Goal: Information Seeking & Learning: Learn about a topic

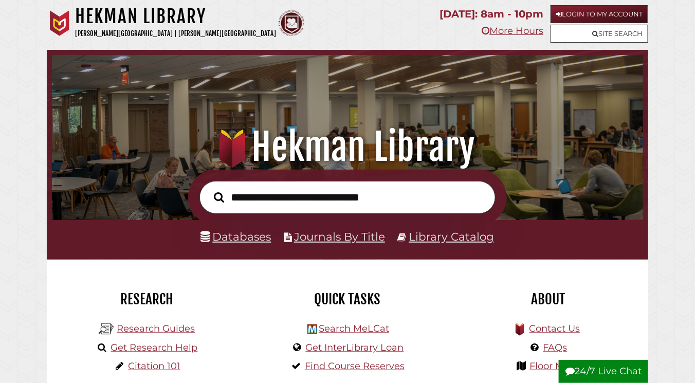
scroll to position [10, 0]
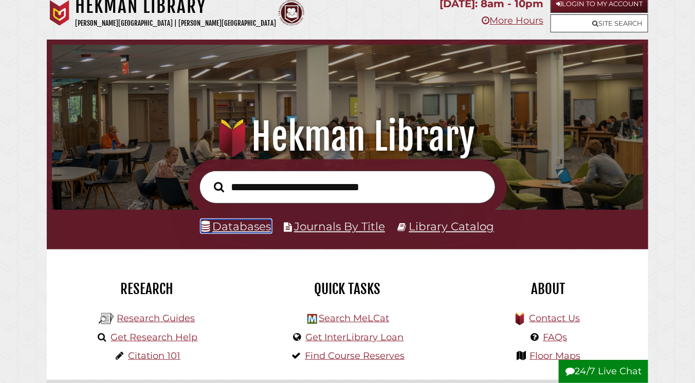
click at [240, 228] on link "Databases" at bounding box center [236, 225] width 70 height 13
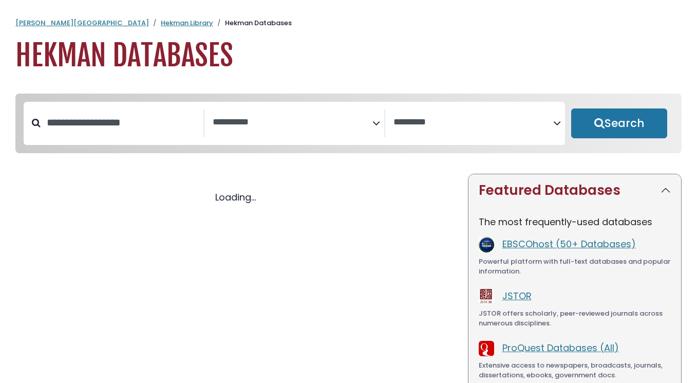
select select "Database Subject Filter"
select select "Database Vendors Filter"
select select "Database Subject Filter"
select select "Database Vendors Filter"
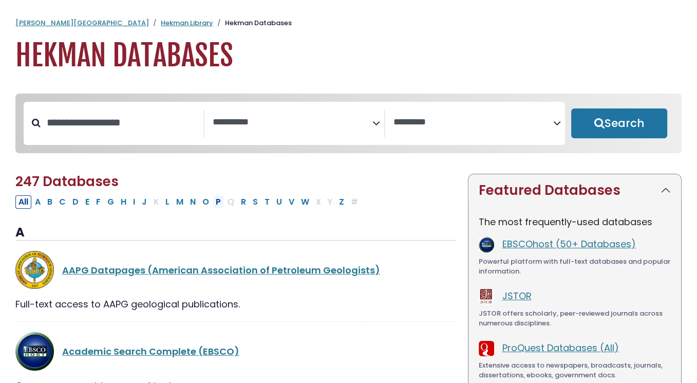
click at [213, 206] on button "P" at bounding box center [218, 201] width 11 height 13
select select "Database Subject Filter"
select select "Database Vendors Filter"
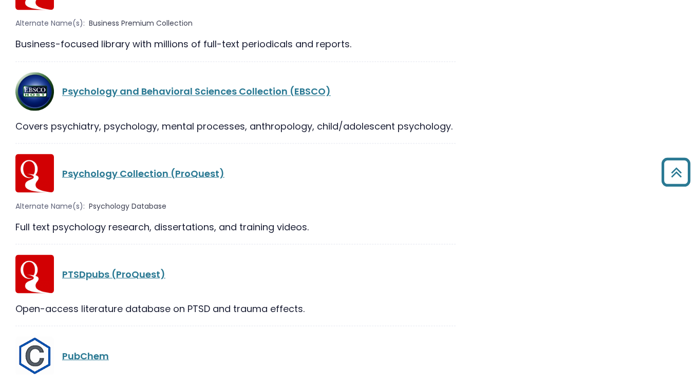
scroll to position [1634, 0]
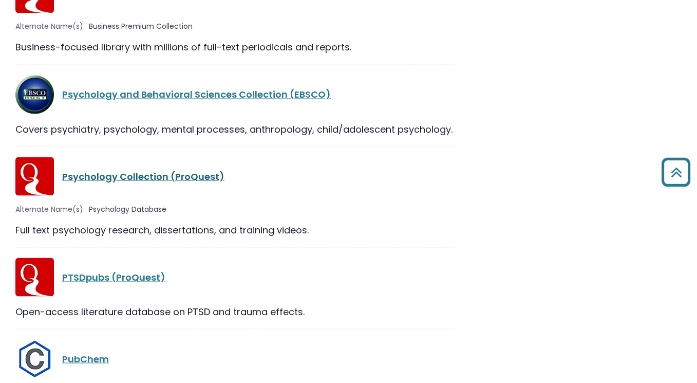
click at [117, 170] on link "Psychology Collection (ProQuest)" at bounding box center [143, 176] width 162 height 13
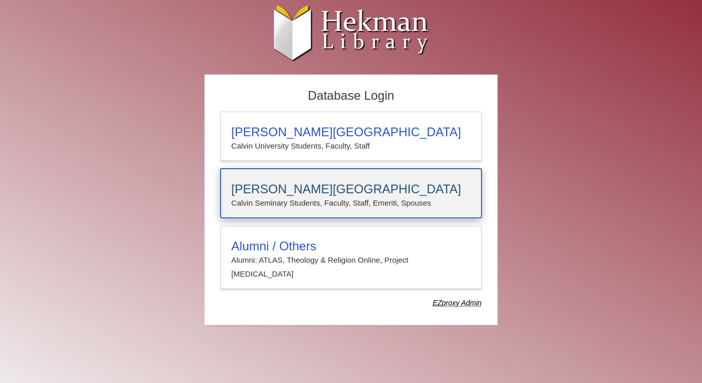
click at [321, 191] on h3 "Calvin Theological Seminary" at bounding box center [350, 189] width 239 height 14
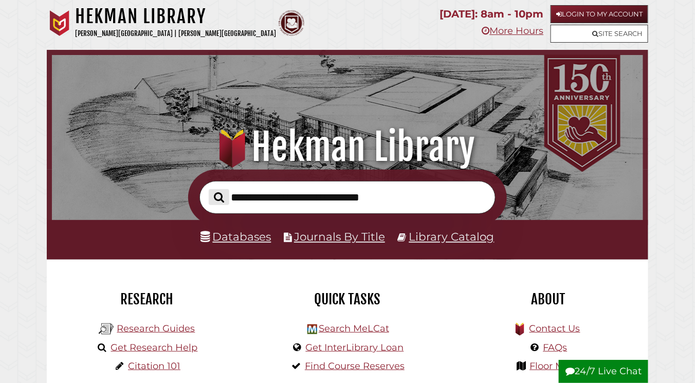
scroll to position [195, 585]
click at [219, 242] on link "Databases" at bounding box center [236, 236] width 70 height 13
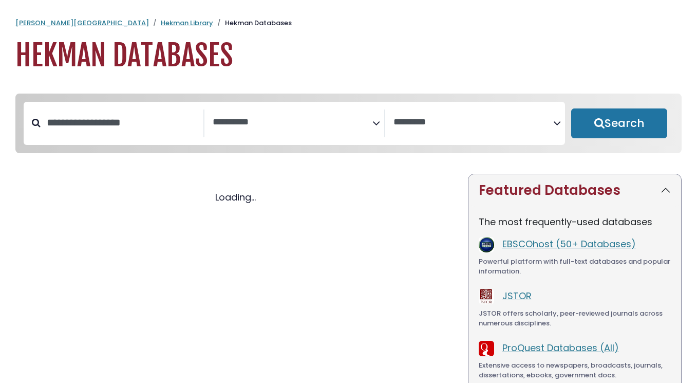
select select "Database Subject Filter"
select select "Database Vendors Filter"
select select "Database Subject Filter"
select select "Database Vendors Filter"
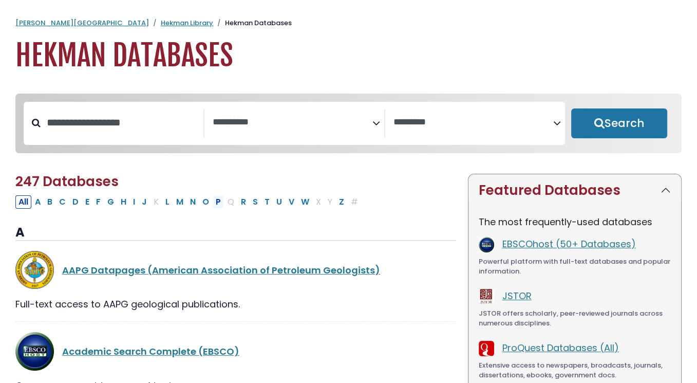
click at [213, 206] on button "P" at bounding box center [218, 201] width 11 height 13
select select "Database Subject Filter"
select select "Database Vendors Filter"
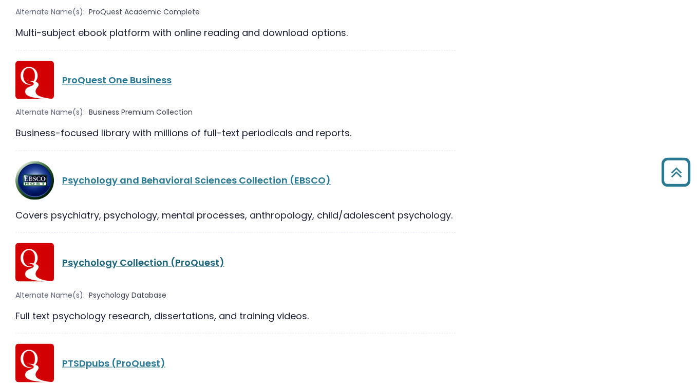
scroll to position [1552, 0]
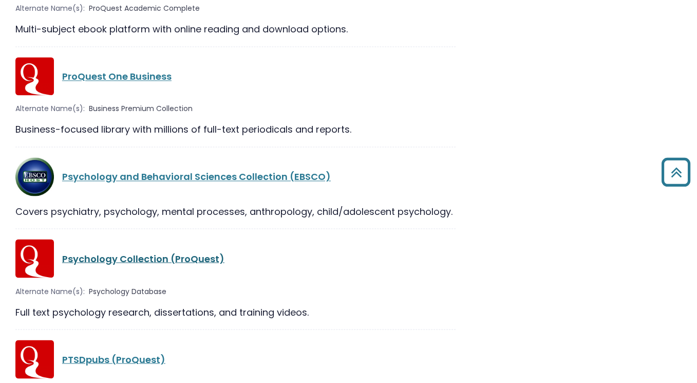
click at [108, 252] on link "Psychology Collection (ProQuest)" at bounding box center [143, 258] width 162 height 13
